Goal: Task Accomplishment & Management: Complete application form

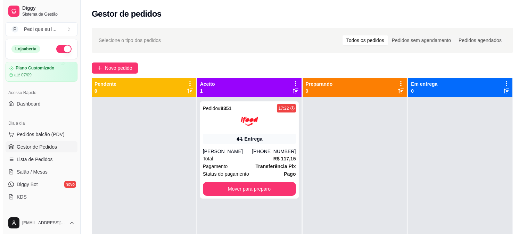
scroll to position [19, 0]
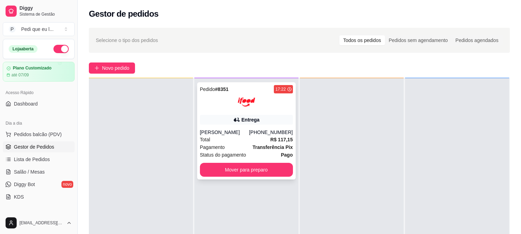
click at [241, 178] on div "Pedido # 8351 17:22 Entrega [PERSON_NAME] [PHONE_NUMBER] Total R$ 117,15 Pagame…" at bounding box center [246, 130] width 99 height 97
click at [286, 173] on button "Mover para preparo" at bounding box center [246, 170] width 93 height 14
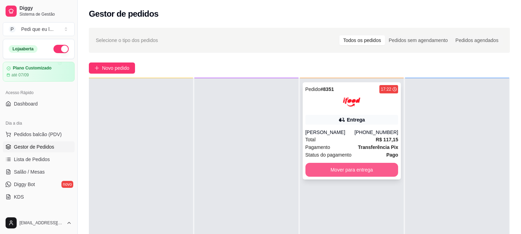
click at [337, 167] on button "Mover para entrega" at bounding box center [352, 170] width 93 height 14
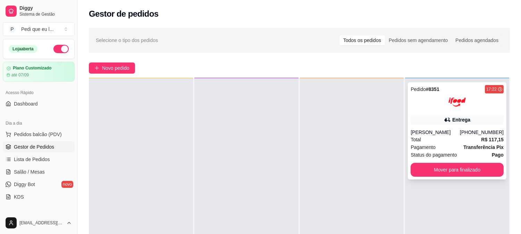
click at [454, 132] on div "[PERSON_NAME]" at bounding box center [435, 132] width 49 height 7
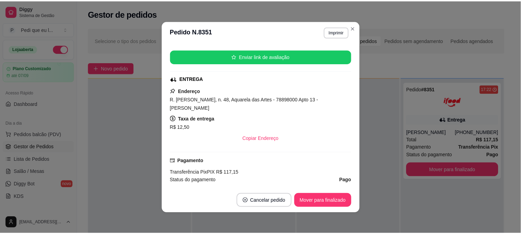
scroll to position [116, 0]
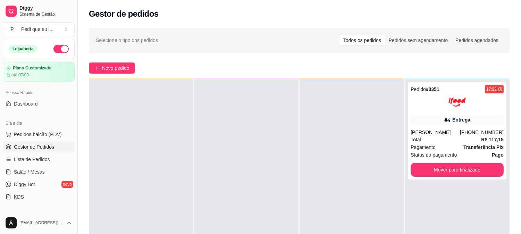
click at [34, 144] on span "Gestor de Pedidos" at bounding box center [34, 146] width 40 height 7
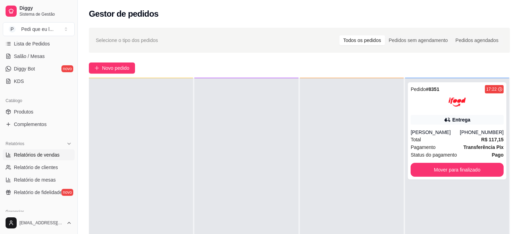
click at [54, 152] on span "Relatórios de vendas" at bounding box center [37, 154] width 46 height 7
select select "ALL"
select select "0"
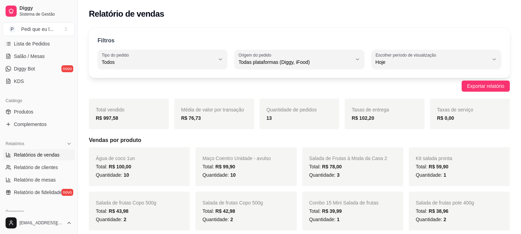
click at [365, 112] on span "Taxas de entrega" at bounding box center [370, 110] width 37 height 6
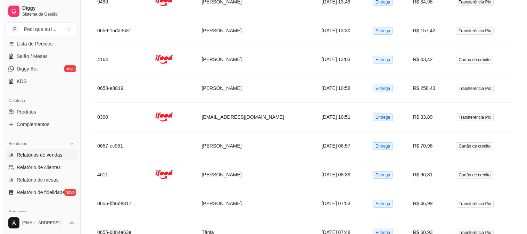
scroll to position [916, 0]
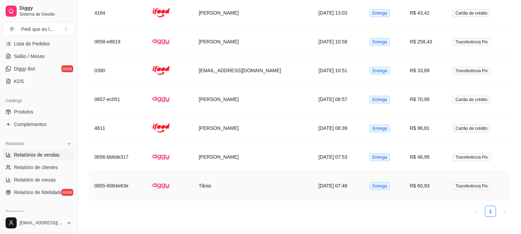
click at [313, 172] on td "[DATE] 07:48" at bounding box center [338, 186] width 51 height 29
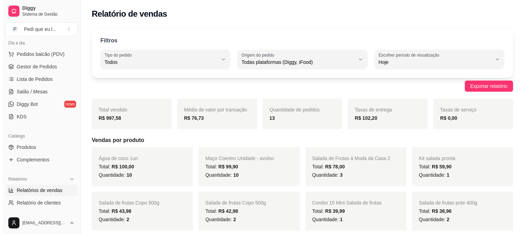
scroll to position [39, 0]
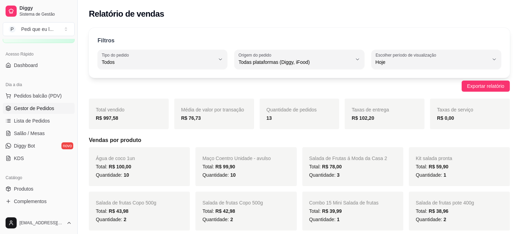
click at [35, 107] on span "Gestor de Pedidos" at bounding box center [34, 108] width 40 height 7
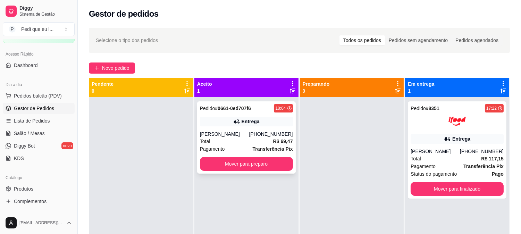
click at [224, 138] on div "Total R$ 69,47" at bounding box center [246, 142] width 93 height 8
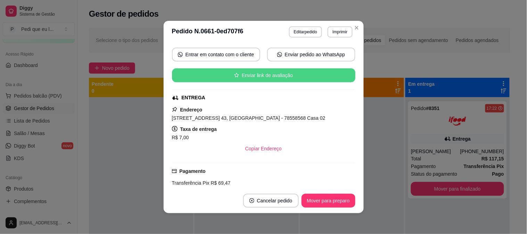
scroll to position [116, 0]
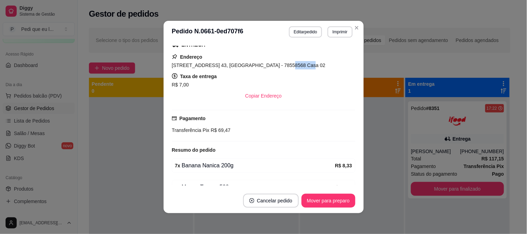
drag, startPoint x: 265, startPoint y: 66, endPoint x: 286, endPoint y: 67, distance: 20.5
click at [286, 67] on span "[STREET_ADDRESS] 43, [GEOGRAPHIC_DATA] - 78558568 Casa 02" at bounding box center [249, 66] width 154 height 6
copy span "78558568"
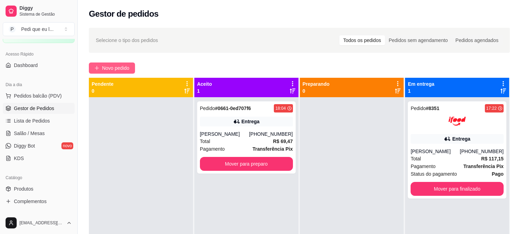
click at [121, 71] on span "Novo pedido" at bounding box center [115, 68] width 27 height 8
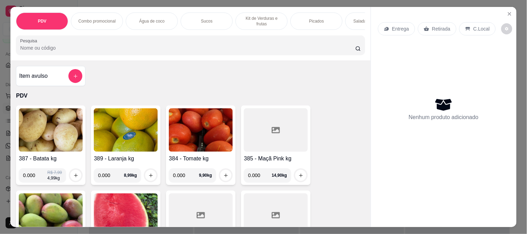
click at [401, 28] on p "Entrega" at bounding box center [400, 28] width 17 height 7
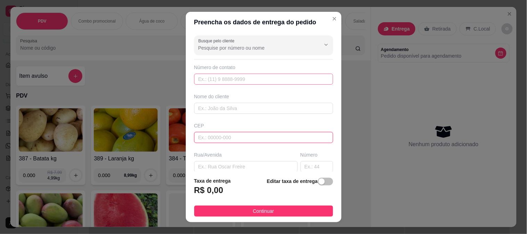
click at [228, 135] on input "text" at bounding box center [263, 137] width 139 height 11
click at [225, 138] on input "text" at bounding box center [263, 137] width 139 height 11
click at [223, 141] on input "text" at bounding box center [263, 137] width 139 height 11
click at [223, 137] on input "text" at bounding box center [263, 137] width 139 height 11
click at [228, 78] on input "text" at bounding box center [263, 79] width 139 height 11
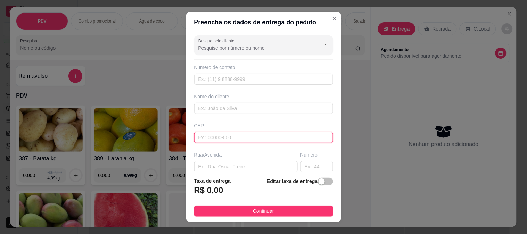
click at [224, 137] on input "text" at bounding box center [263, 137] width 139 height 11
paste input "78558568"
type input "78558568"
type input "[GEOGRAPHIC_DATA]"
type input "Residencial Bonne Vie"
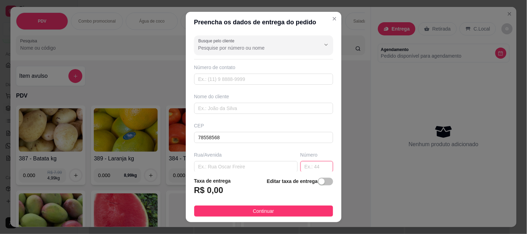
type input "Sinop"
click at [309, 165] on input "text" at bounding box center [316, 166] width 33 height 11
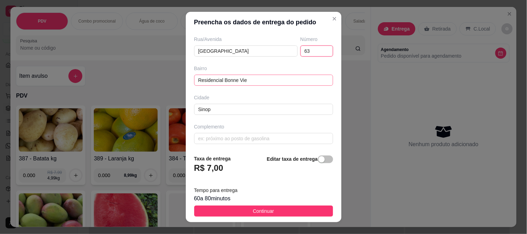
scroll to position [117, 0]
type input "63"
click at [278, 68] on div "Bairro" at bounding box center [263, 67] width 139 height 7
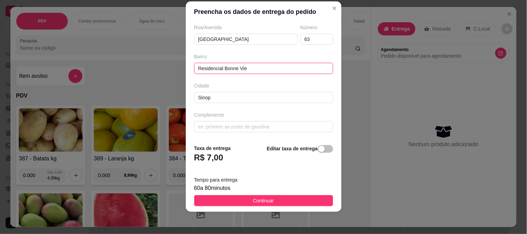
drag, startPoint x: 245, startPoint y: 74, endPoint x: 170, endPoint y: 74, distance: 75.0
click at [170, 74] on div "Preencha os dados de entrega do pedido Busque pelo cliente Número de contato No…" at bounding box center [263, 117] width 527 height 234
